Goal: Find contact information

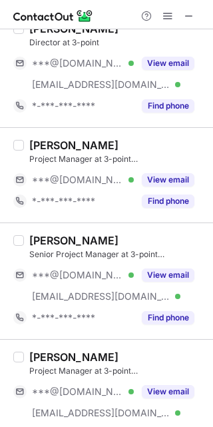
scroll to position [399, 0]
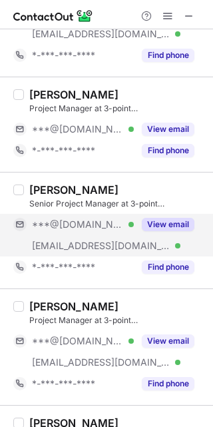
click at [161, 219] on button "View email" at bounding box center [168, 224] width 53 height 13
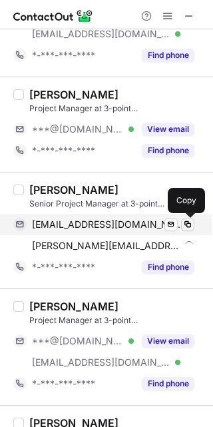
click at [186, 222] on span at bounding box center [187, 224] width 11 height 11
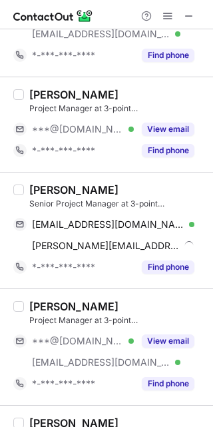
click at [41, 188] on div "[PERSON_NAME]" at bounding box center [73, 189] width 89 height 13
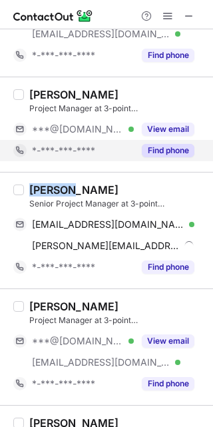
copy div "[PERSON_NAME]"
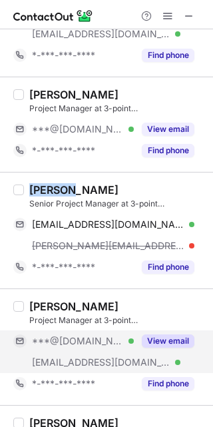
click at [158, 341] on button "View email" at bounding box center [168, 340] width 53 height 13
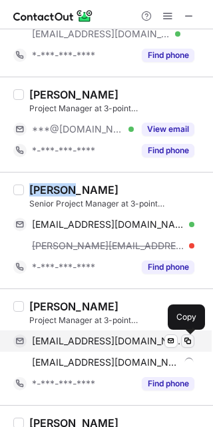
click at [188, 338] on span at bounding box center [187, 341] width 11 height 11
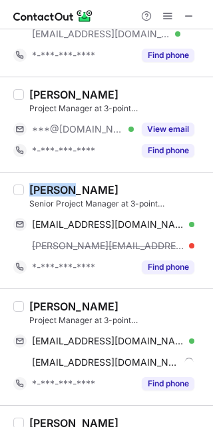
click at [47, 305] on div "[PERSON_NAME]" at bounding box center [73, 306] width 89 height 13
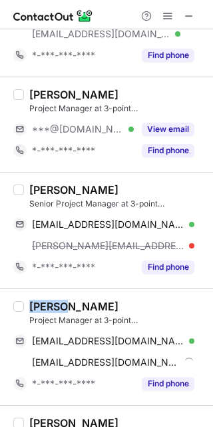
click at [47, 305] on div "[PERSON_NAME]" at bounding box center [73, 306] width 89 height 13
copy div "Sepid"
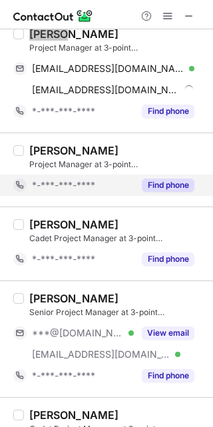
scroll to position [694, 0]
